Goal: Information Seeking & Learning: Find specific fact

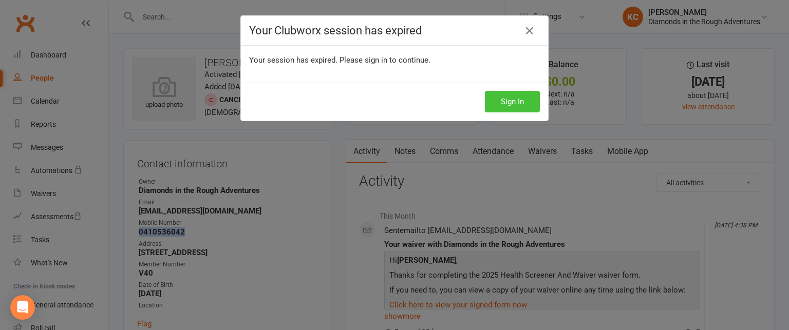
click at [512, 100] on button "Sign In" at bounding box center [512, 102] width 55 height 22
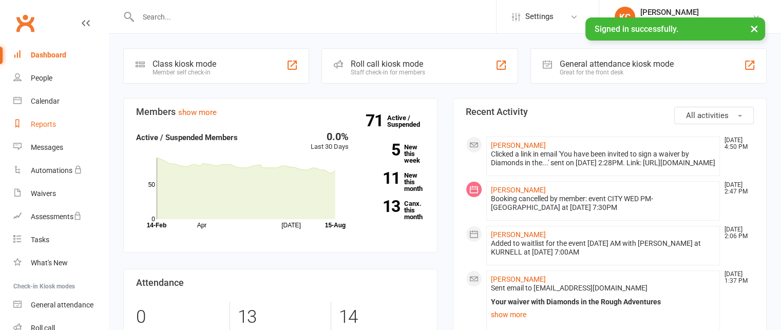
click at [47, 121] on div "Reports" at bounding box center [43, 124] width 25 height 8
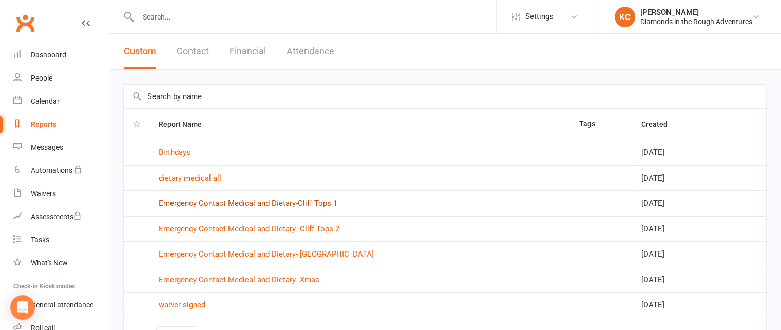
click at [272, 202] on link "Emergency Contact Medical and Dietary-Cliff Tops 1" at bounding box center [248, 203] width 179 height 9
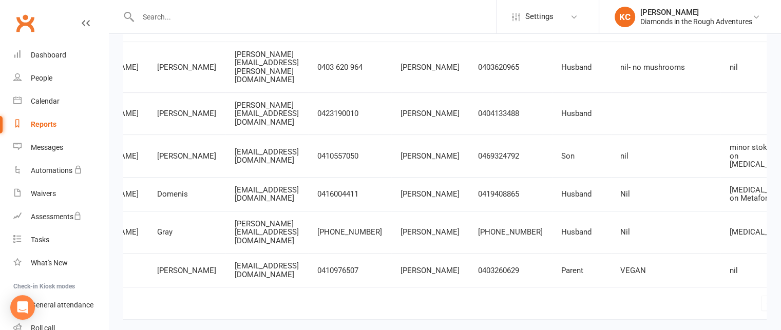
scroll to position [419, 0]
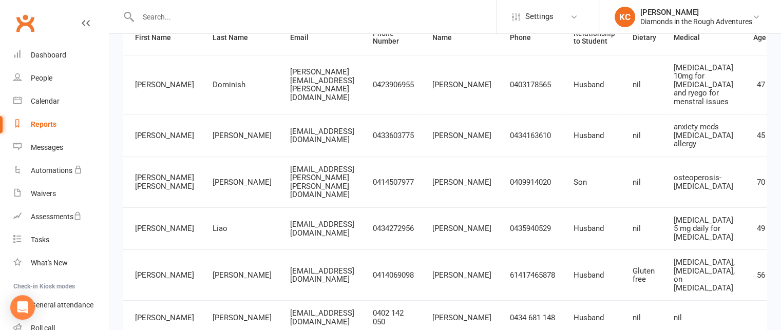
scroll to position [154, 0]
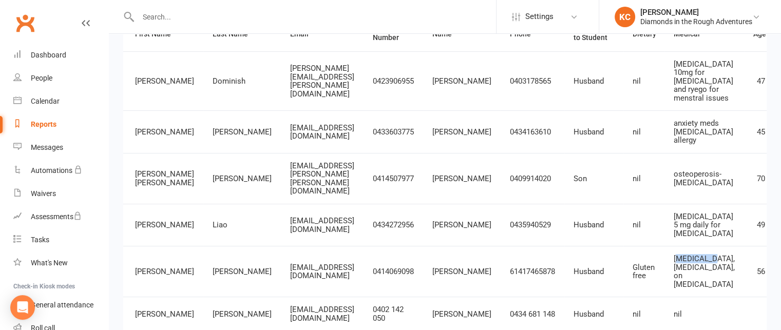
drag, startPoint x: 654, startPoint y: 205, endPoint x: 686, endPoint y: 209, distance: 32.6
click at [686, 254] on span "Bicuspid aortic valve, Familial hypercholesterolemia, on Statin" at bounding box center [704, 271] width 61 height 35
click at [694, 255] on div "Bicuspid aortic valve, Familial hypercholesterolemia, on Statin" at bounding box center [704, 272] width 61 height 34
drag, startPoint x: 653, startPoint y: 205, endPoint x: 724, endPoint y: 223, distance: 73.3
click at [724, 254] on span "Bicuspid aortic valve, Familial hypercholesterolemia, on Statin" at bounding box center [704, 271] width 61 height 35
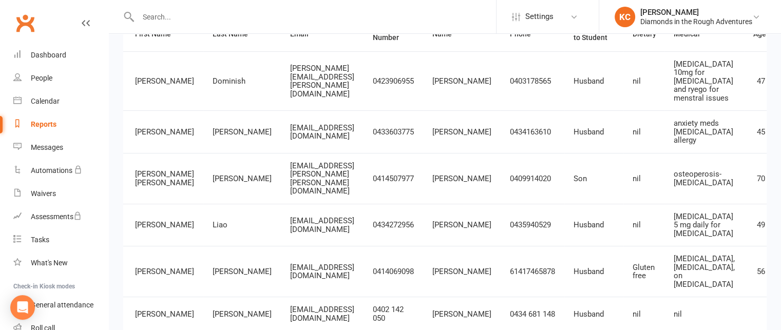
copy span "Bicuspid aortic valve, Familial hypercholesterolemia"
click at [45, 79] on div "People" at bounding box center [42, 78] width 22 height 8
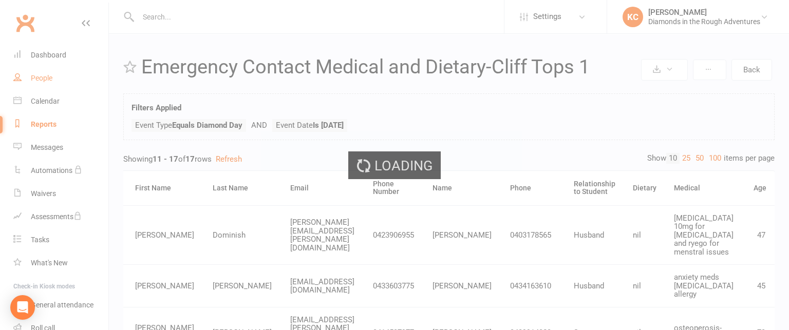
select select "100"
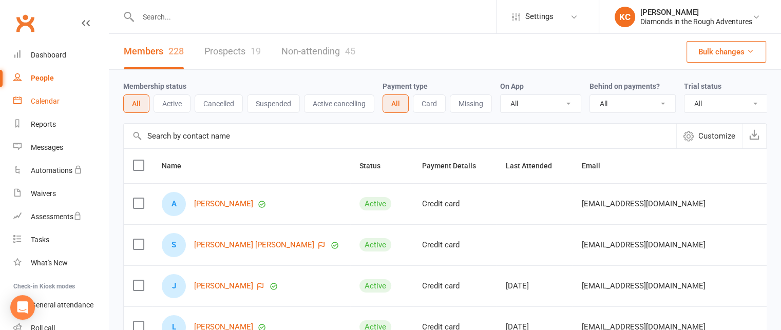
click at [55, 104] on div "Calendar" at bounding box center [45, 101] width 29 height 8
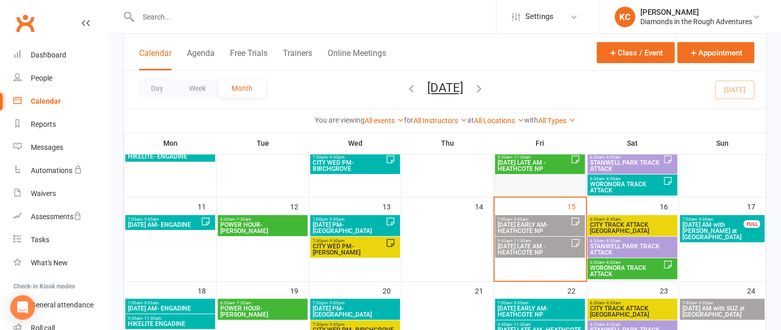
scroll to position [205, 0]
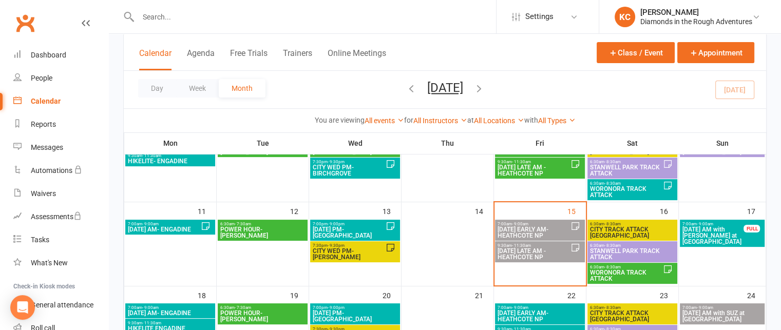
click at [601, 222] on span "6:30am - 8:30am" at bounding box center [633, 224] width 86 height 5
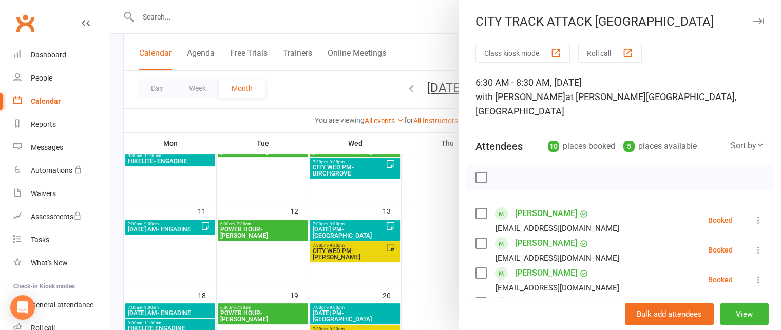
click at [754, 24] on icon "button" at bounding box center [759, 21] width 11 height 6
